Goal: Task Accomplishment & Management: Manage account settings

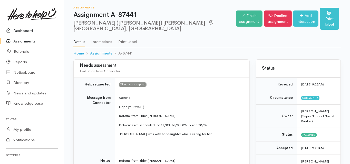
click at [23, 32] on link "Dashboard" at bounding box center [32, 31] width 64 height 11
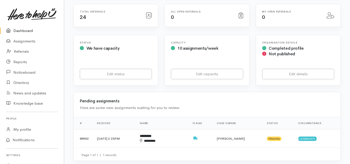
scroll to position [103, 0]
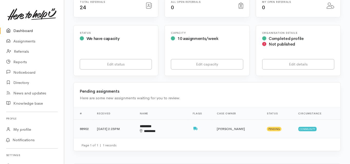
click at [151, 125] on b "*********" at bounding box center [146, 126] width 12 height 3
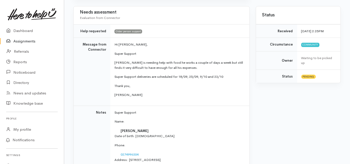
scroll to position [144, 0]
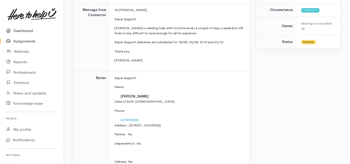
click at [24, 30] on link "Dashboard" at bounding box center [32, 31] width 64 height 11
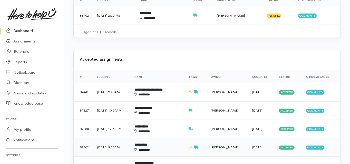
scroll to position [226, 0]
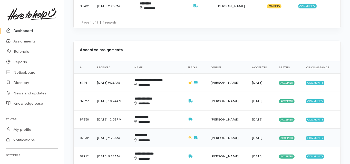
click at [147, 134] on b "**********" at bounding box center [140, 135] width 13 height 3
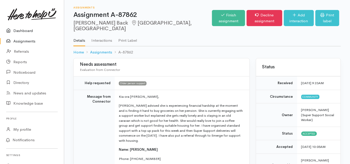
click at [24, 31] on link "Dashboard" at bounding box center [32, 31] width 64 height 11
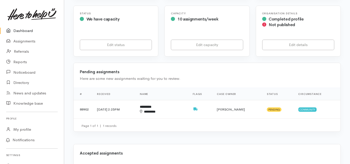
scroll to position [123, 0]
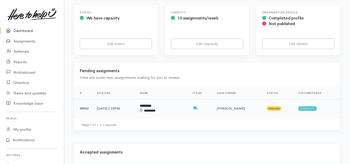
click at [151, 104] on b "*********" at bounding box center [146, 105] width 12 height 3
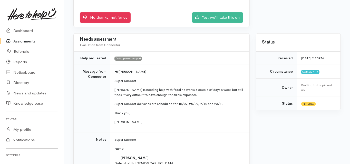
scroll to position [82, 0]
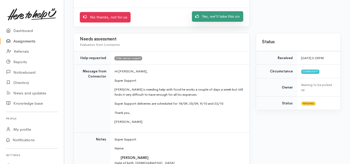
click at [219, 13] on link "Yes, we'll take this on" at bounding box center [217, 16] width 51 height 11
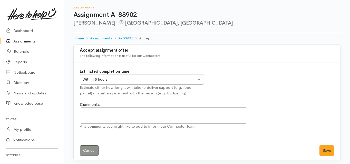
click at [106, 82] on div "Within 8 hours Within 8 hours" at bounding box center [142, 79] width 124 height 11
click at [327, 151] on button "Save" at bounding box center [326, 151] width 15 height 11
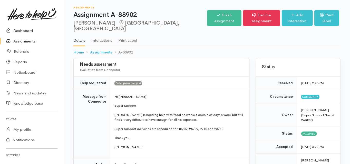
click at [25, 30] on link "Dashboard" at bounding box center [32, 31] width 64 height 11
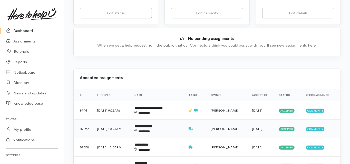
scroll to position [164, 0]
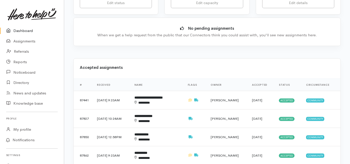
click at [152, 115] on b "**********" at bounding box center [143, 116] width 18 height 3
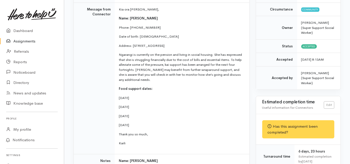
scroll to position [82, 0]
click at [83, 93] on td "Message from Connector" at bounding box center [94, 78] width 41 height 152
click at [86, 76] on td "Message from Connector" at bounding box center [94, 78] width 41 height 152
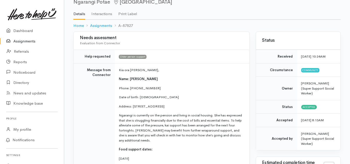
scroll to position [0, 0]
